Goal: Find specific page/section: Find specific page/section

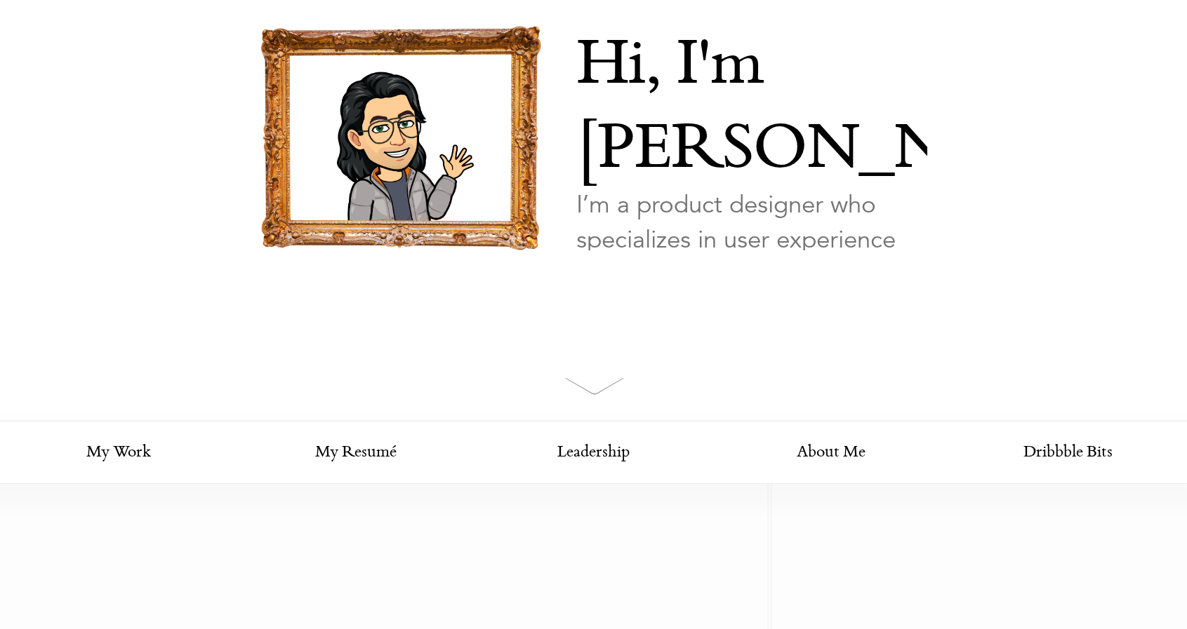
scroll to position [140, 0]
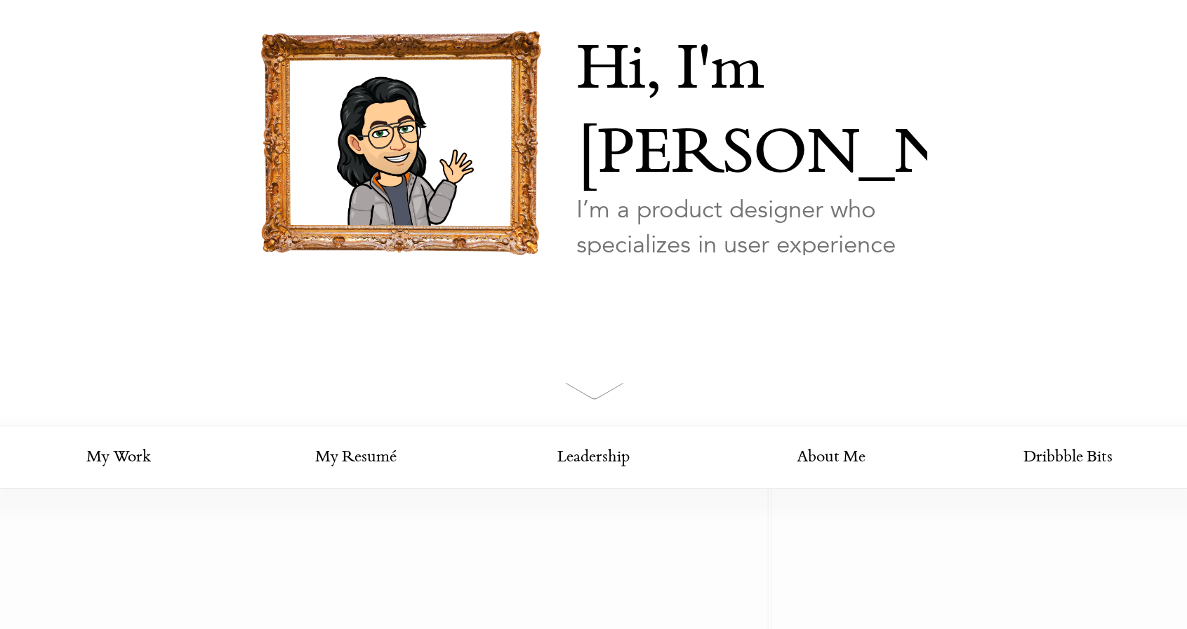
click at [616, 298] on link "Looking for my work?" at bounding box center [644, 322] width 136 height 49
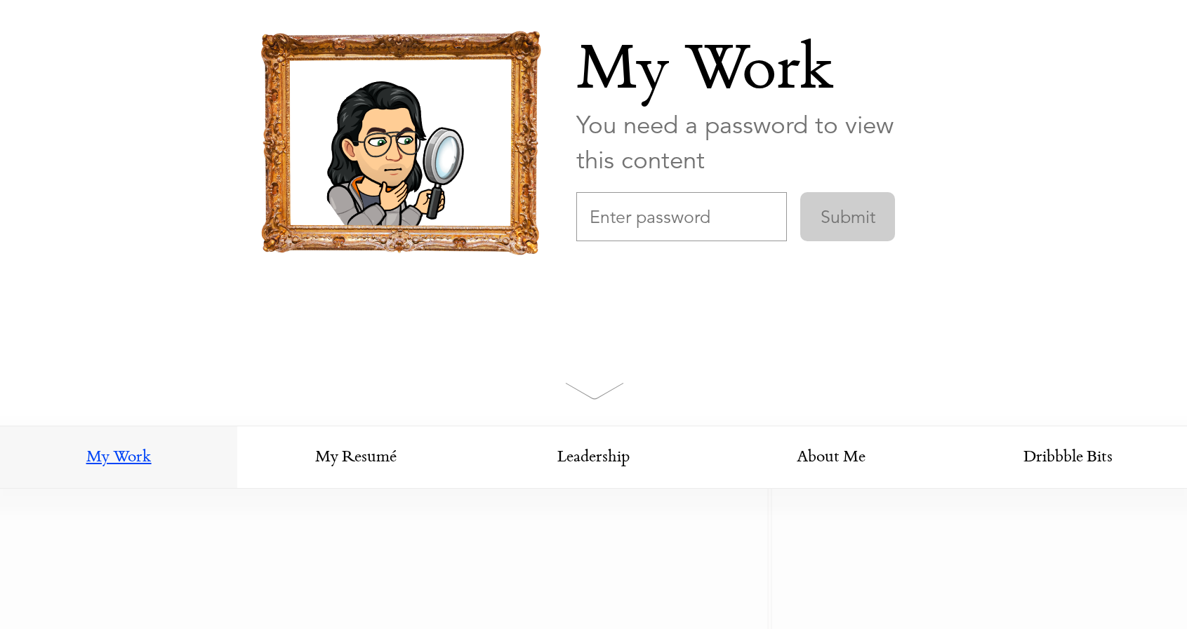
click at [684, 213] on input "text" at bounding box center [681, 216] width 211 height 49
type input "recdesign"
click at [800, 192] on input "Submit" at bounding box center [847, 216] width 95 height 49
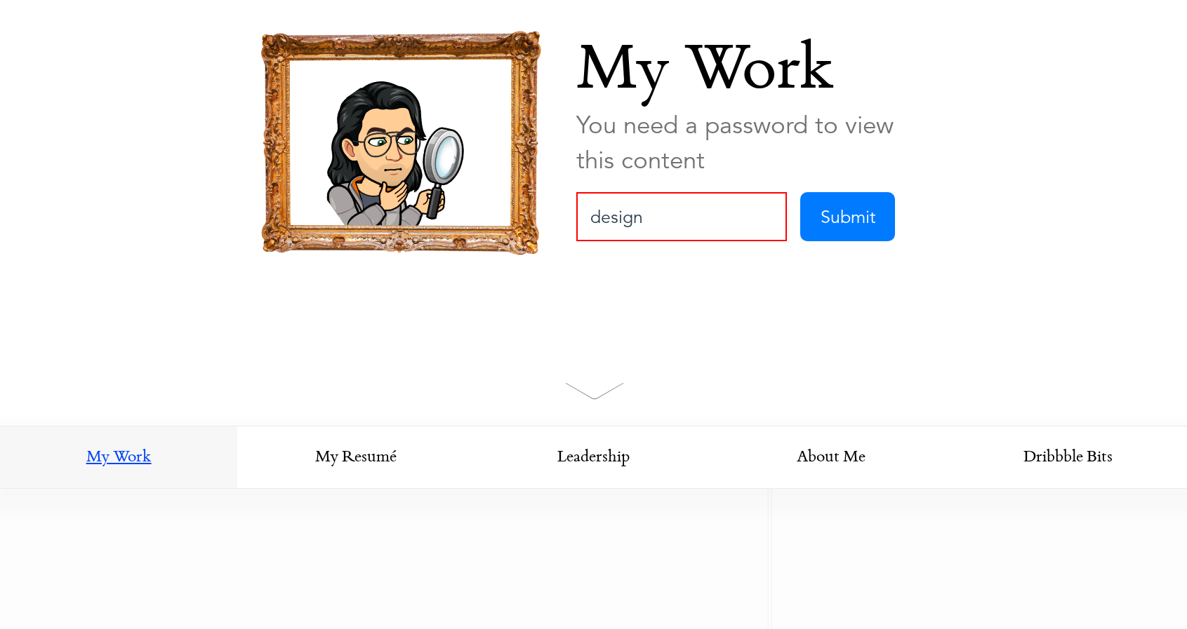
type input "design"
click at [800, 192] on input "Submit" at bounding box center [847, 216] width 95 height 49
click at [698, 206] on input "text" at bounding box center [681, 216] width 211 height 49
type input "RecDesign"
click at [800, 192] on input "Submit" at bounding box center [847, 216] width 95 height 49
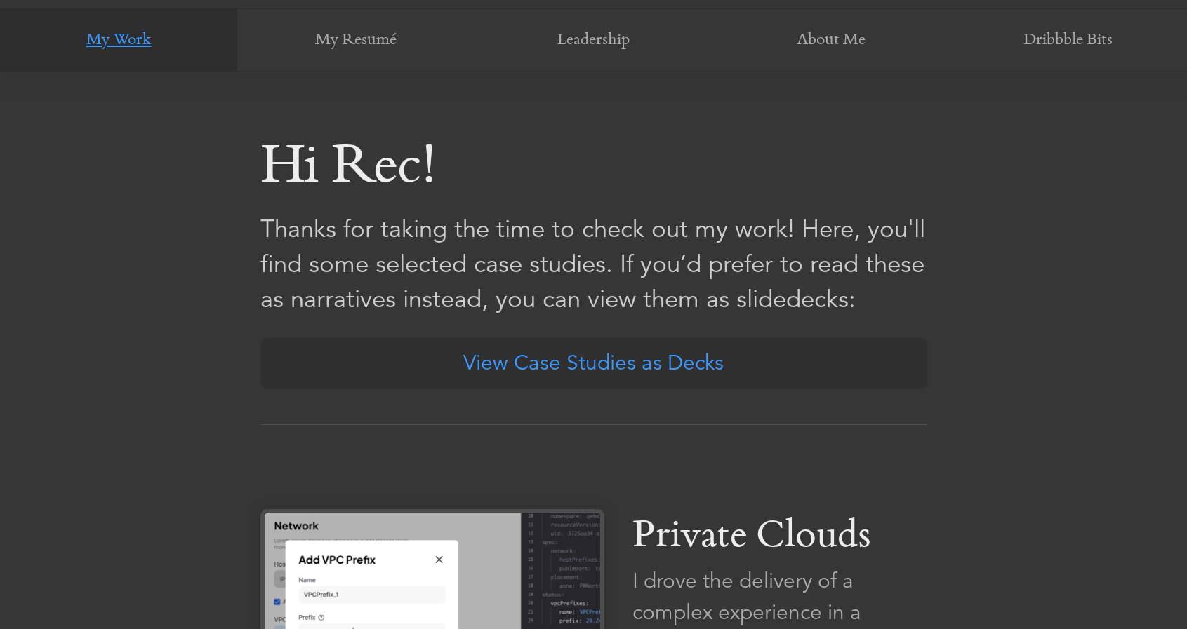
scroll to position [568, 0]
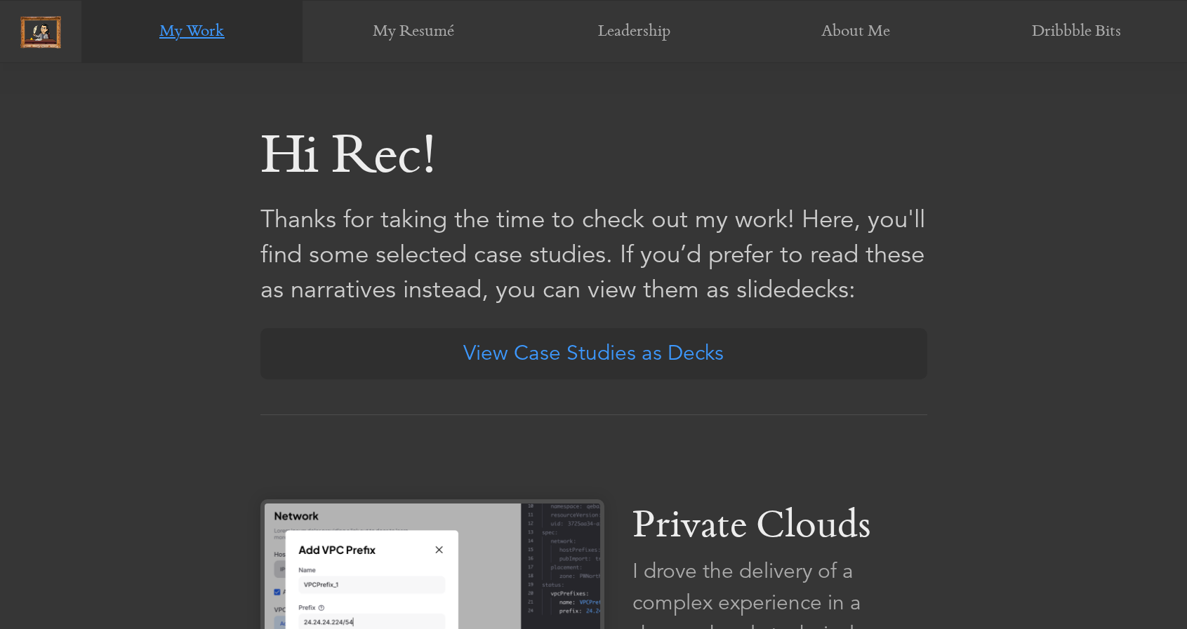
drag, startPoint x: 682, startPoint y: 252, endPoint x: 843, endPoint y: 298, distance: 167.2
click at [843, 298] on p "Thanks for taking the time to check out my work! Here, you'll find some selecte…" at bounding box center [593, 254] width 667 height 105
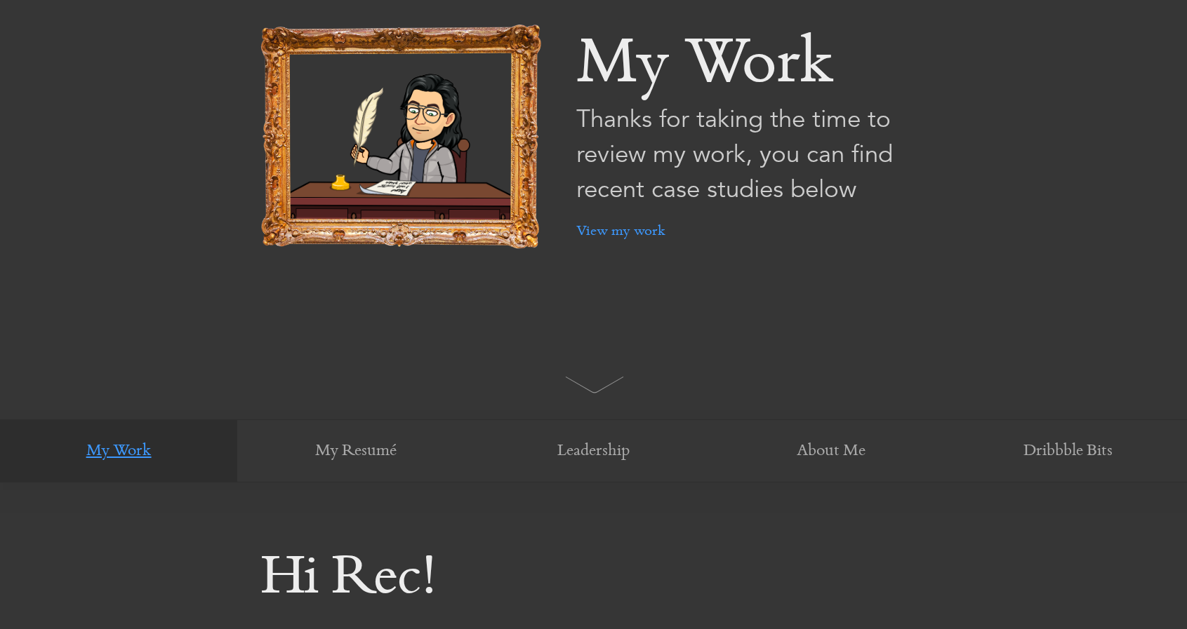
scroll to position [0, 0]
